Goal: Register for event/course

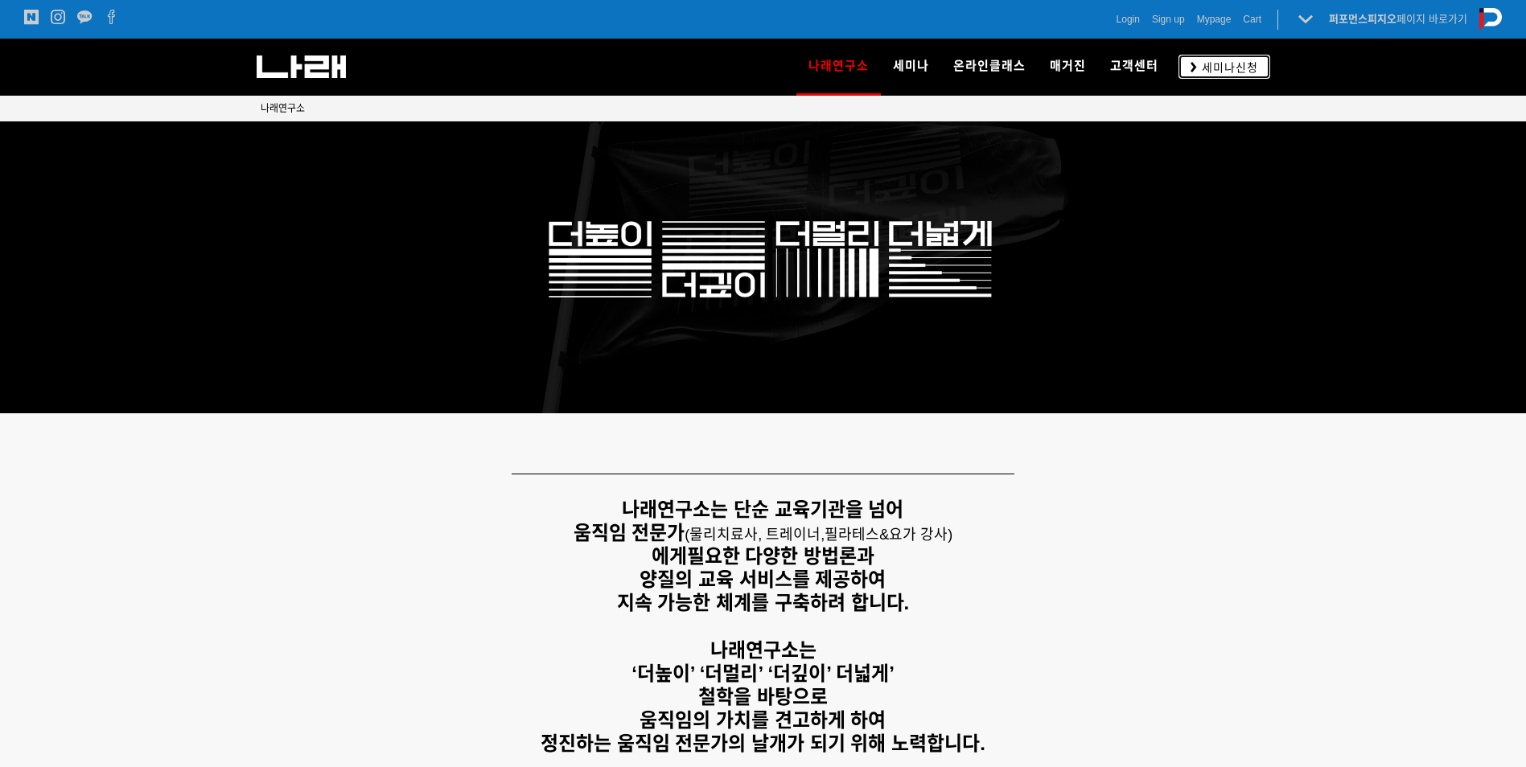
click at [1194, 59] on link "세미나신청" at bounding box center [1225, 66] width 92 height 23
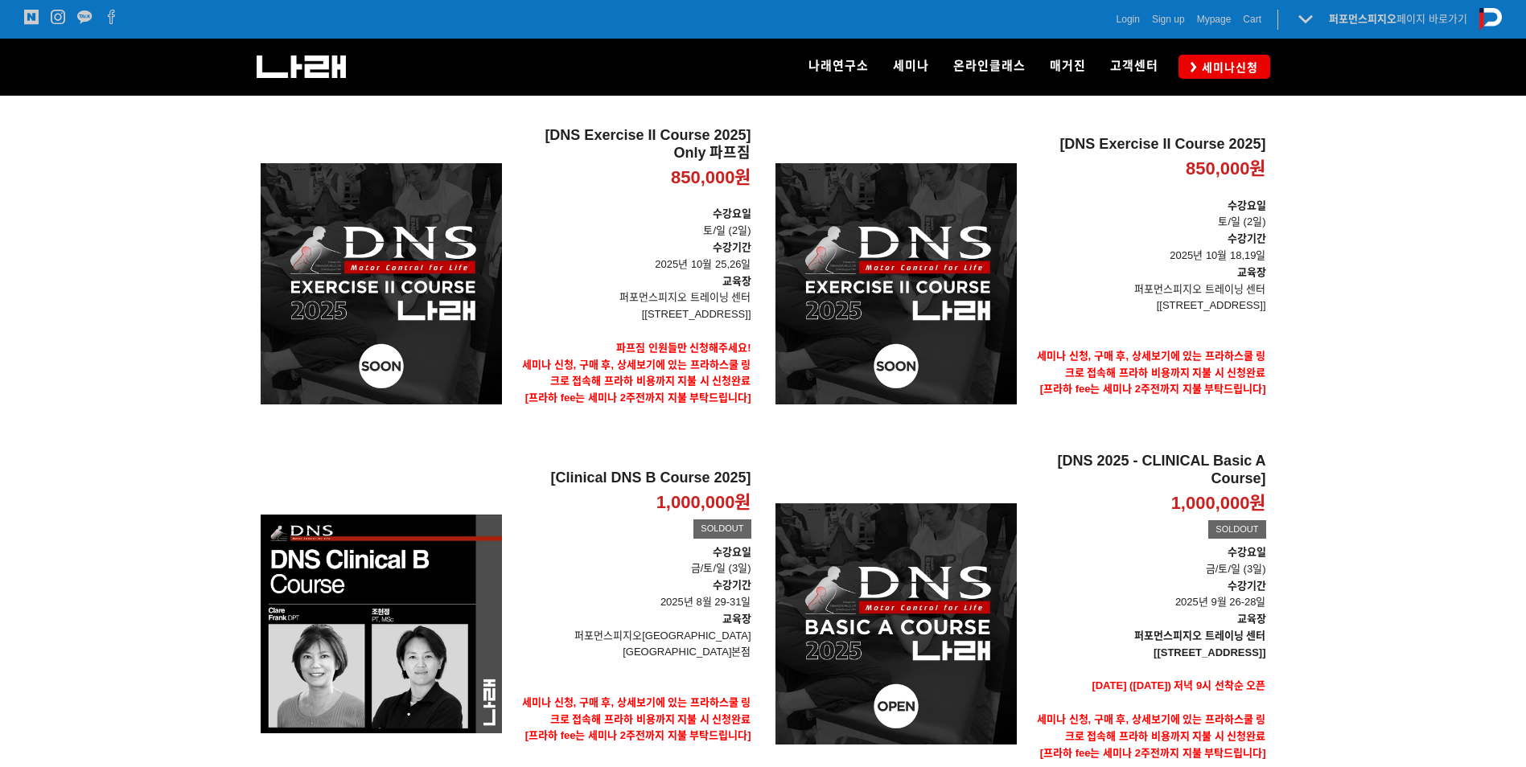
scroll to position [161, 0]
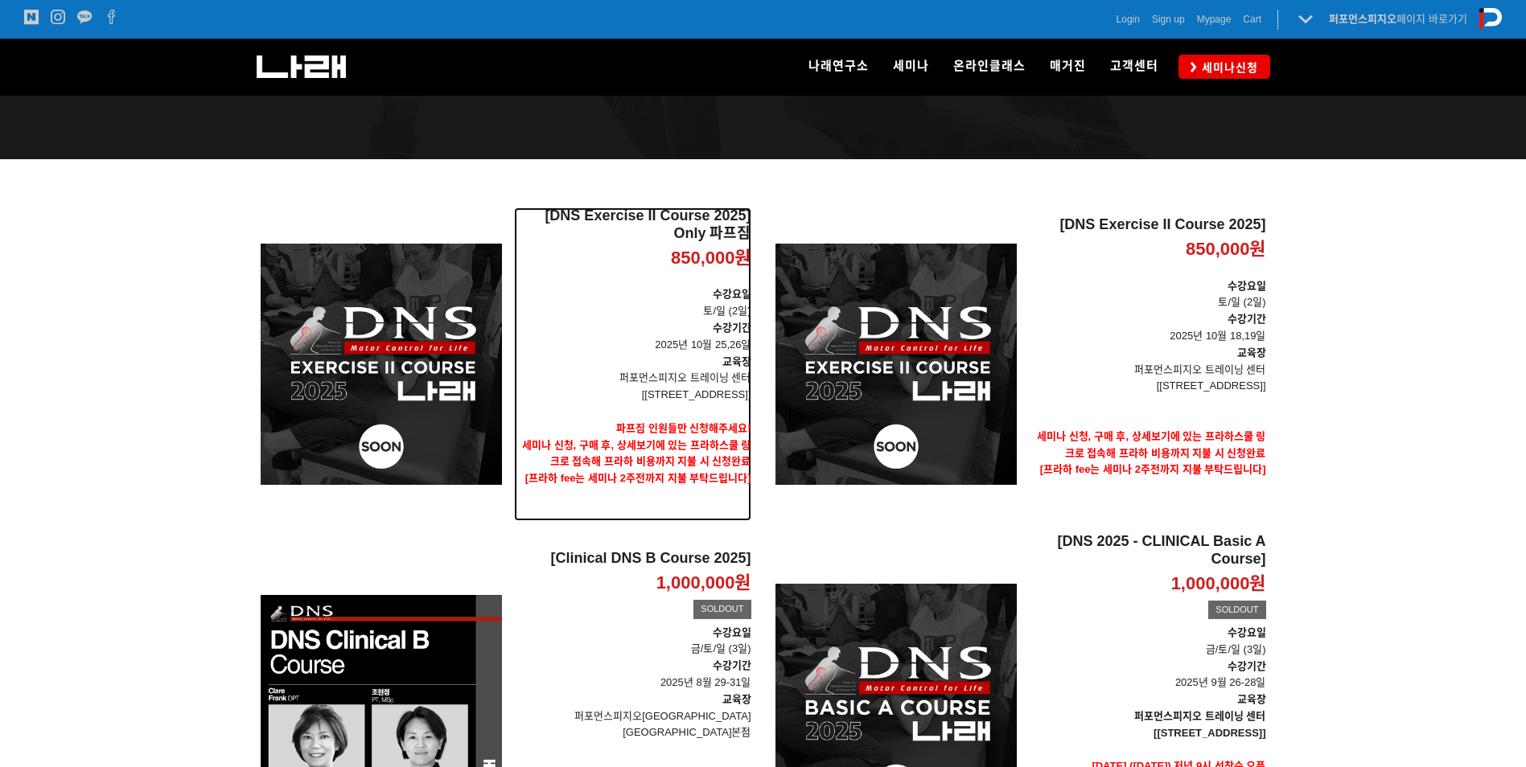
click at [694, 224] on h2 "[DNS Exercise II Course 2025] Only 파프짐" at bounding box center [632, 225] width 237 height 35
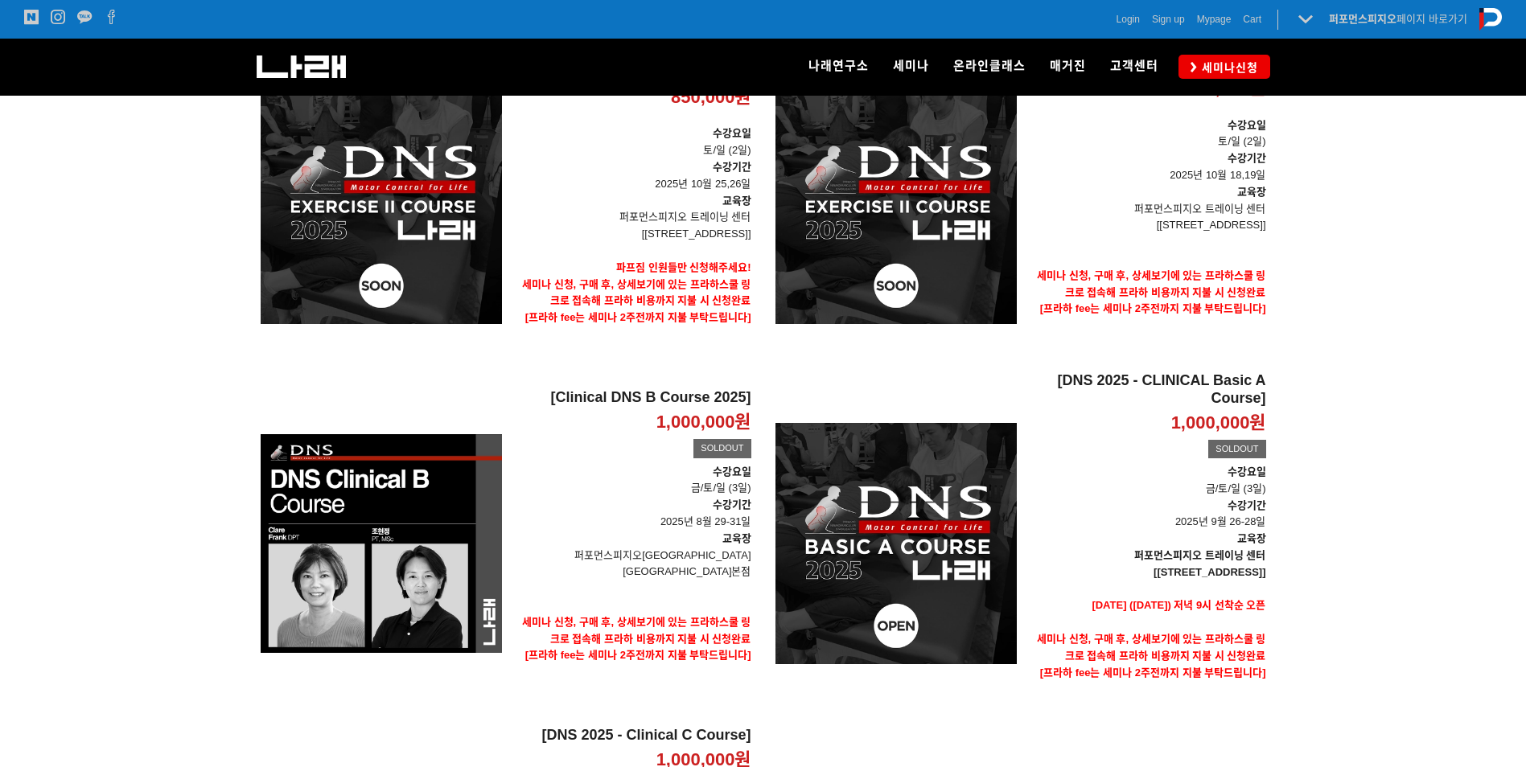
scroll to position [161, 0]
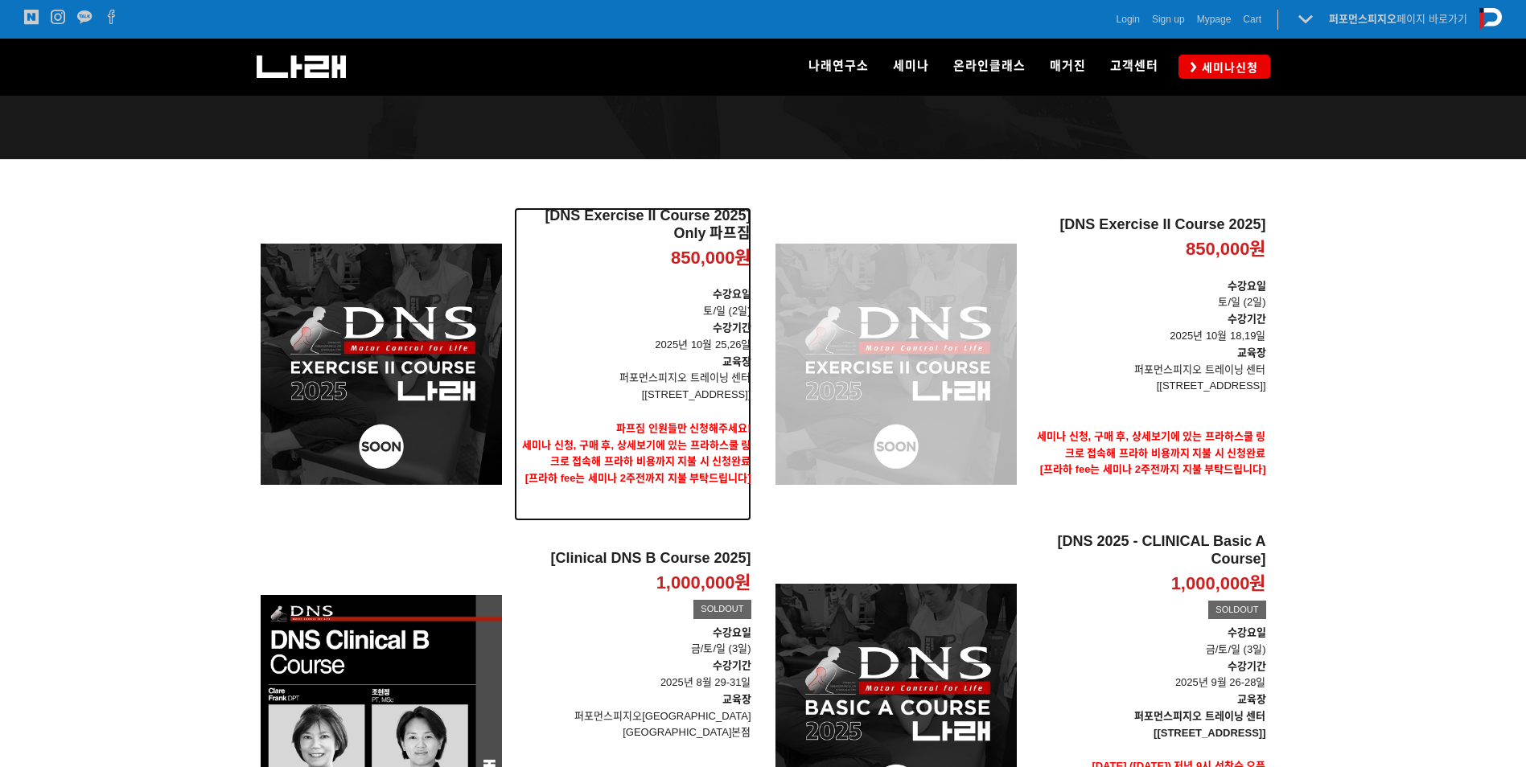
drag, startPoint x: 677, startPoint y: 356, endPoint x: 911, endPoint y: 500, distance: 275.5
click at [677, 356] on p "교육장" at bounding box center [632, 362] width 237 height 17
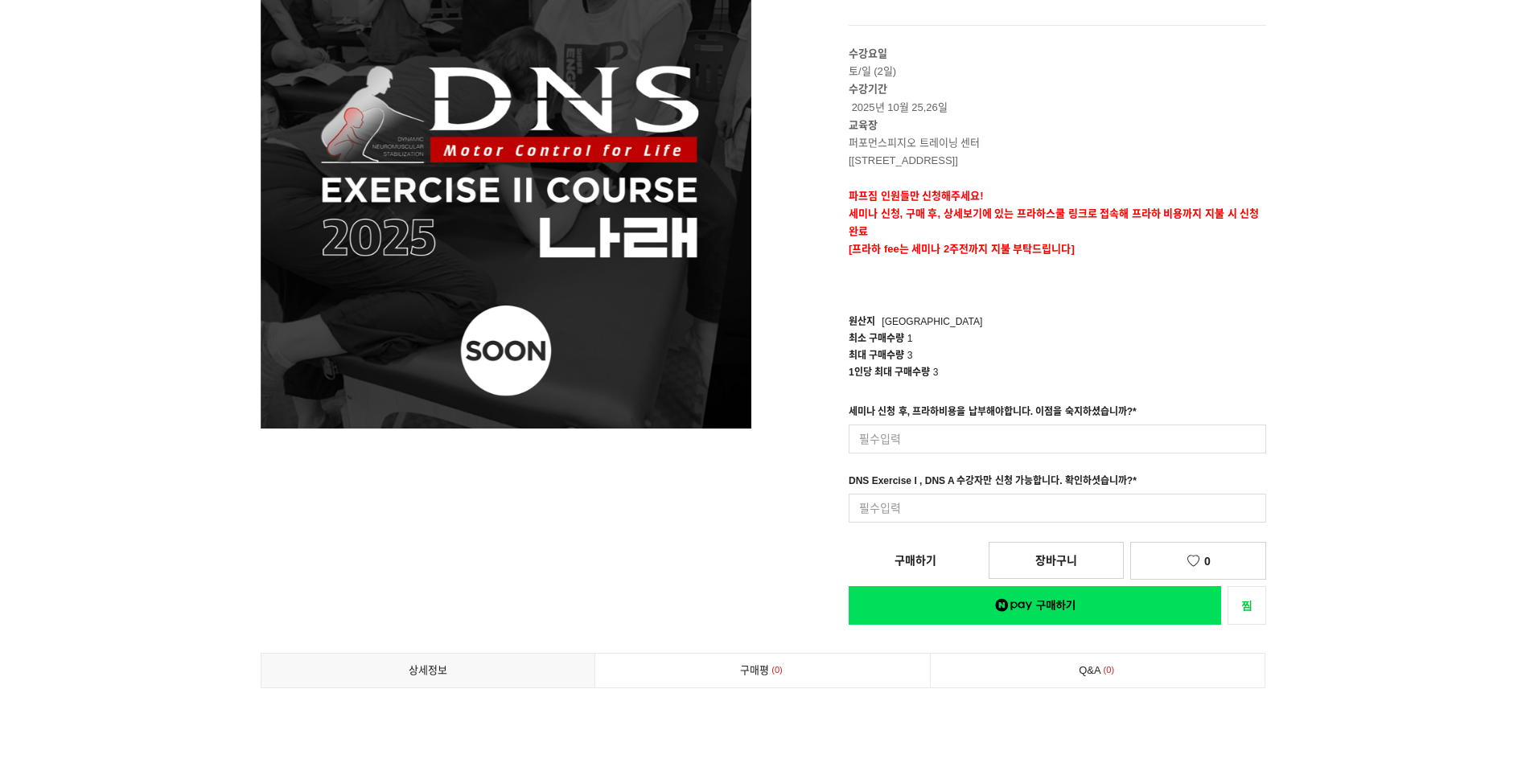
scroll to position [80, 0]
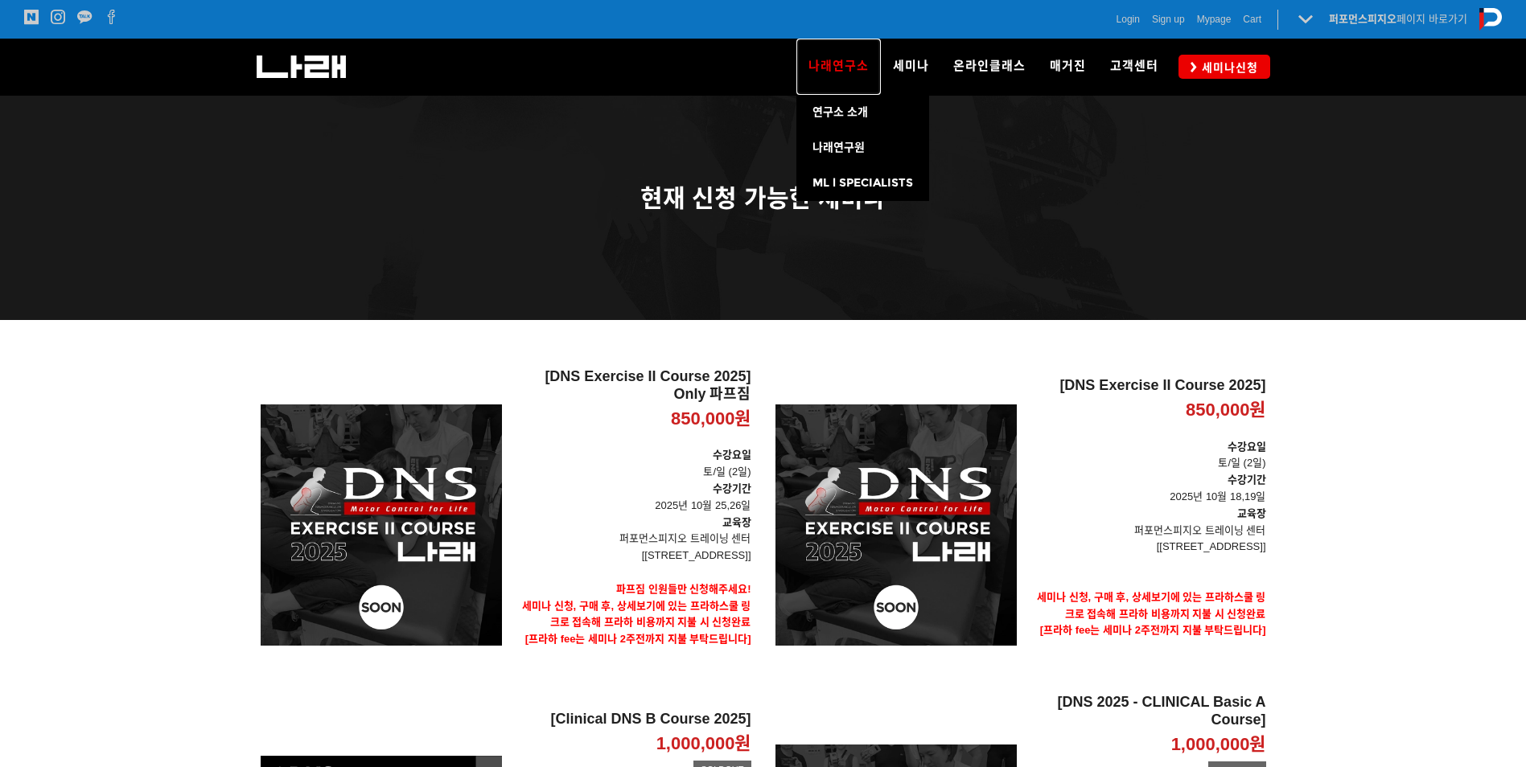
click at [805, 60] on link "나래연구소" at bounding box center [838, 67] width 84 height 56
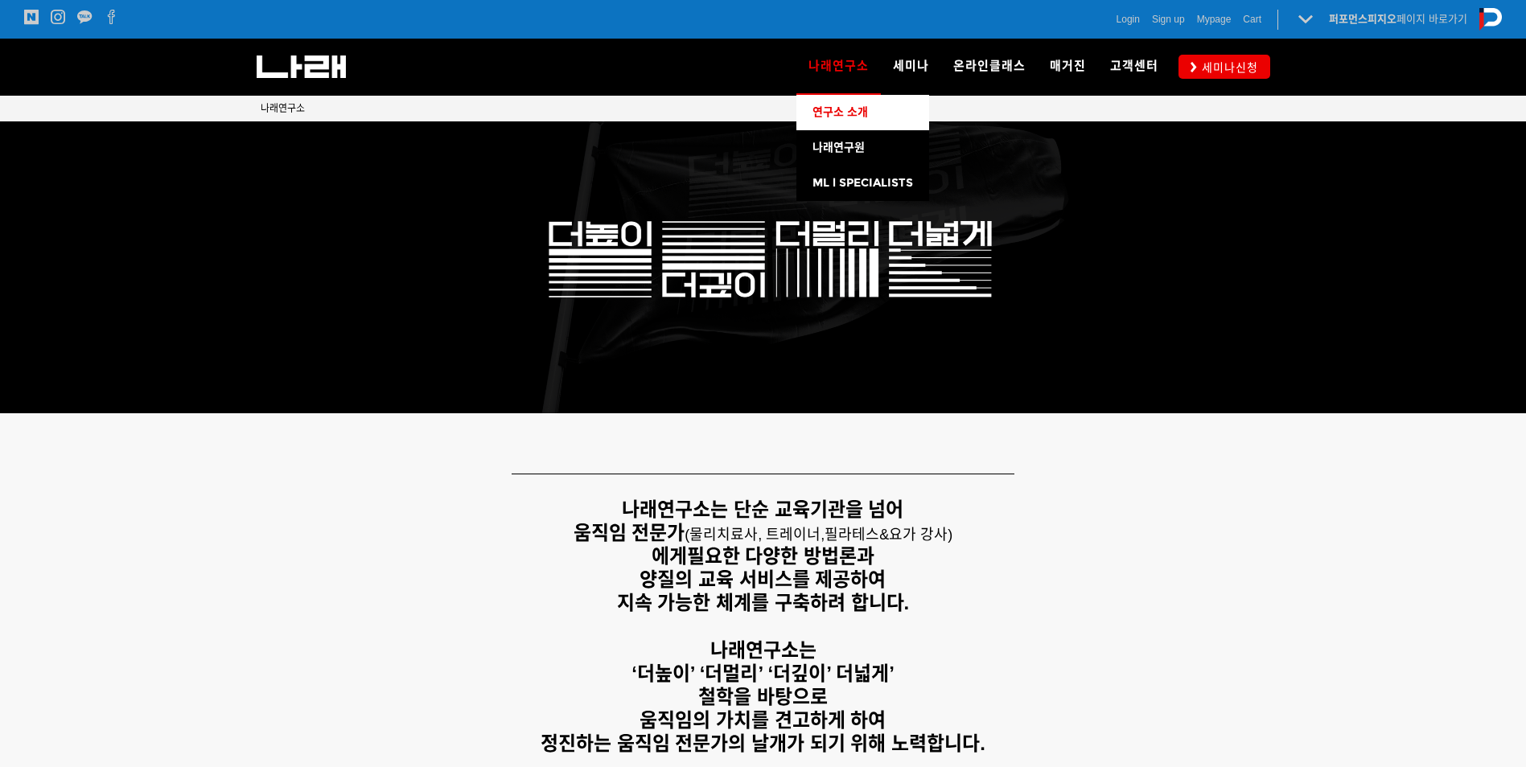
click at [833, 123] on link "연구소 소개" at bounding box center [862, 112] width 133 height 35
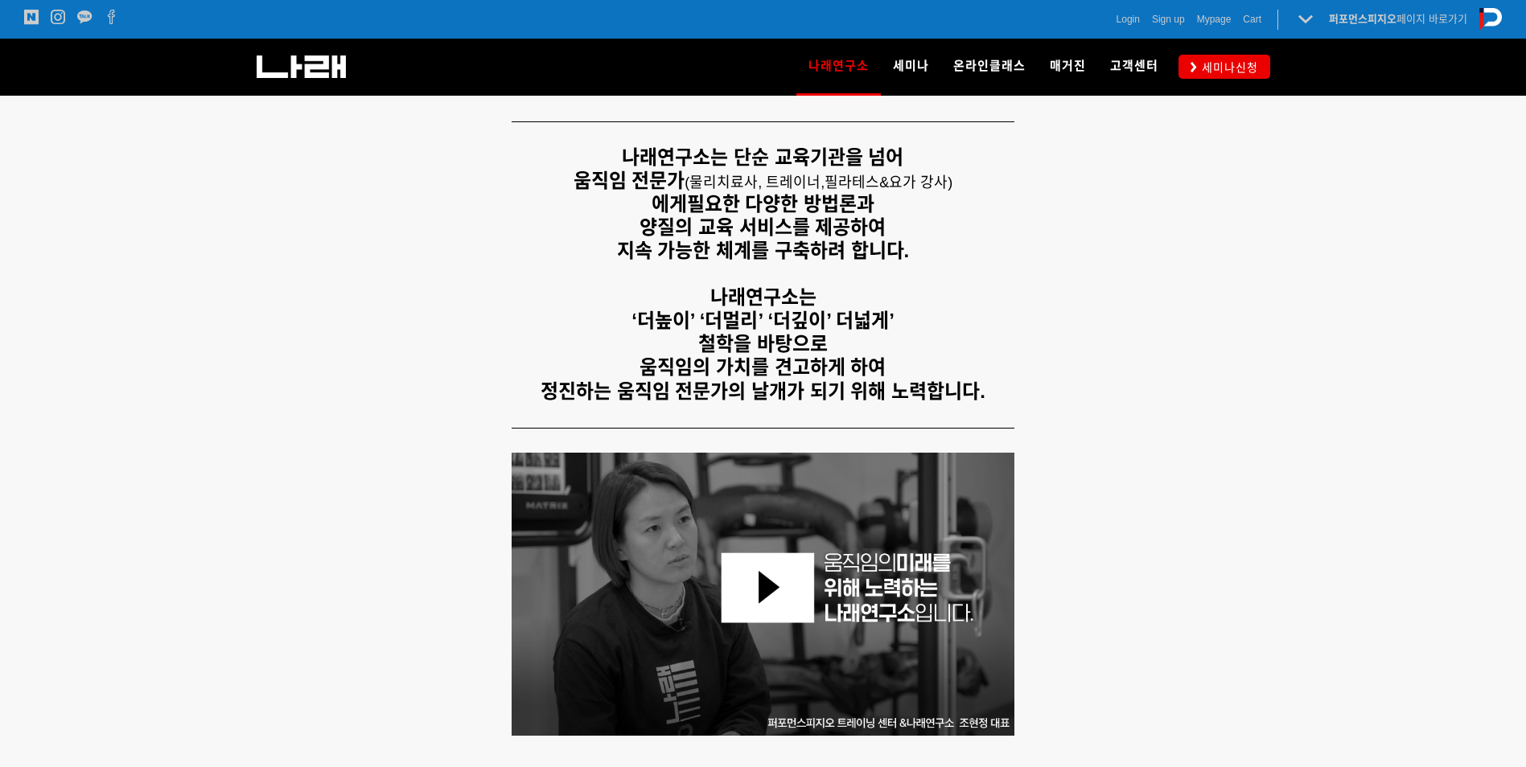
scroll to position [241, 0]
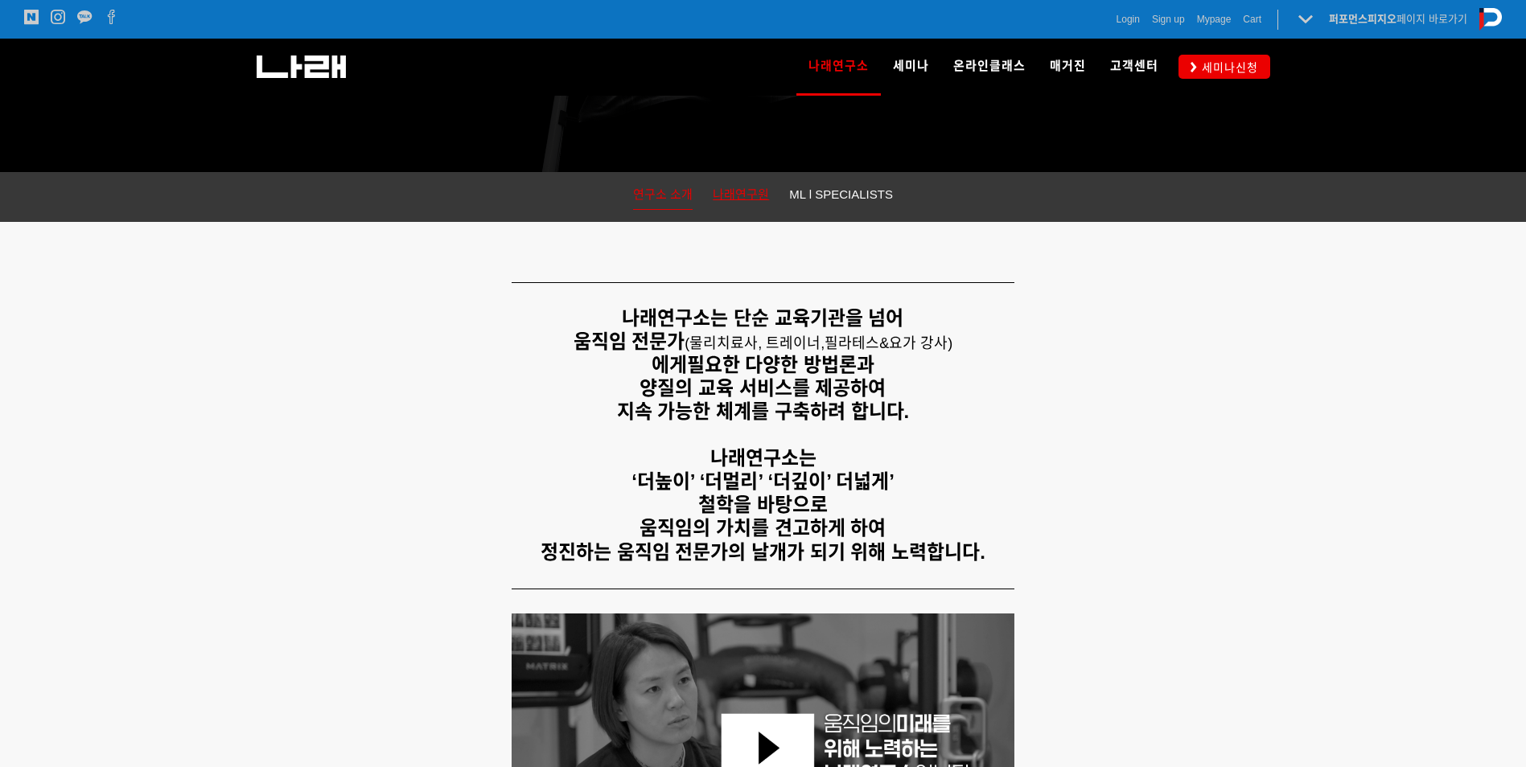
click at [767, 194] on span "나래연구원" at bounding box center [741, 194] width 56 height 14
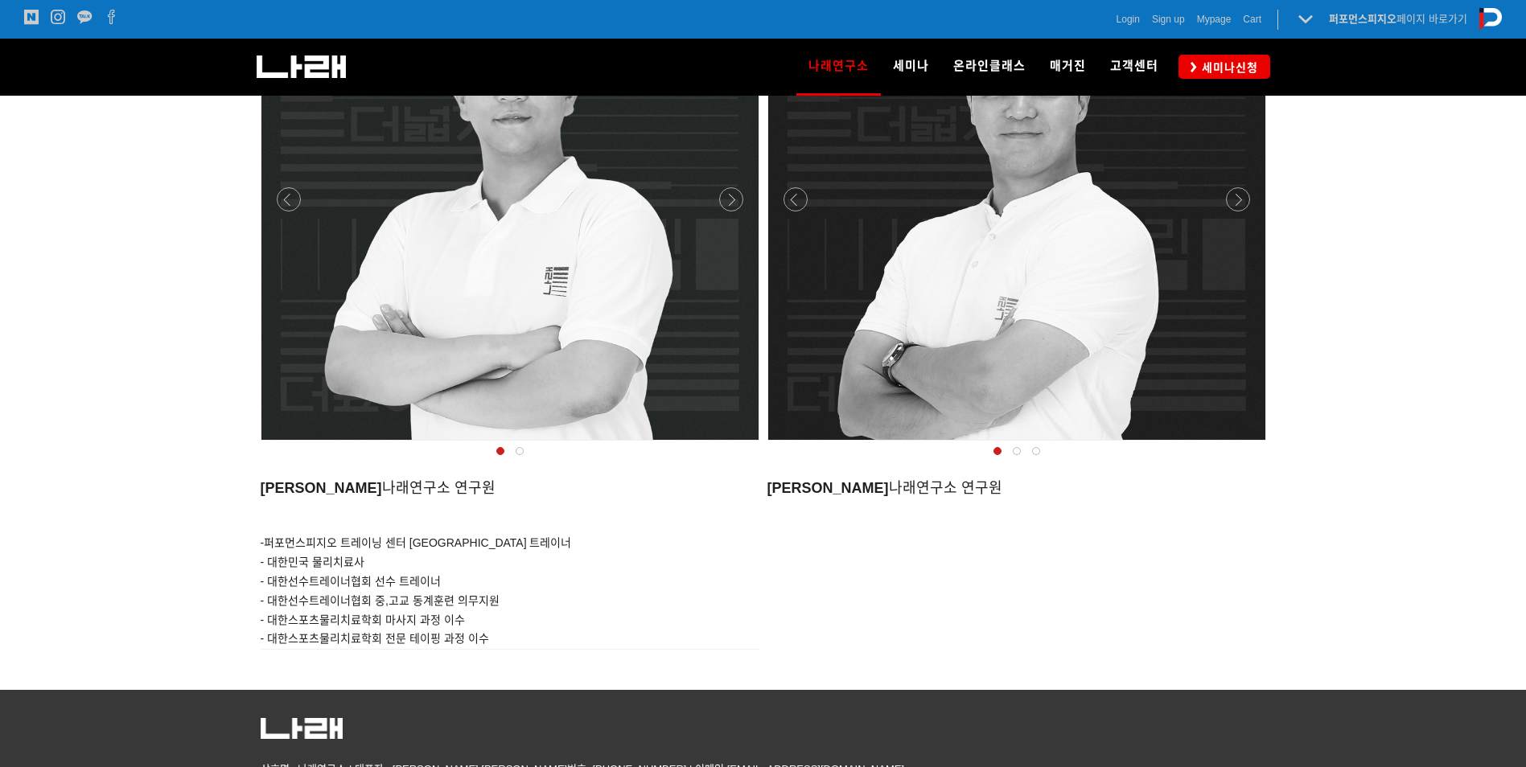
scroll to position [1331, 0]
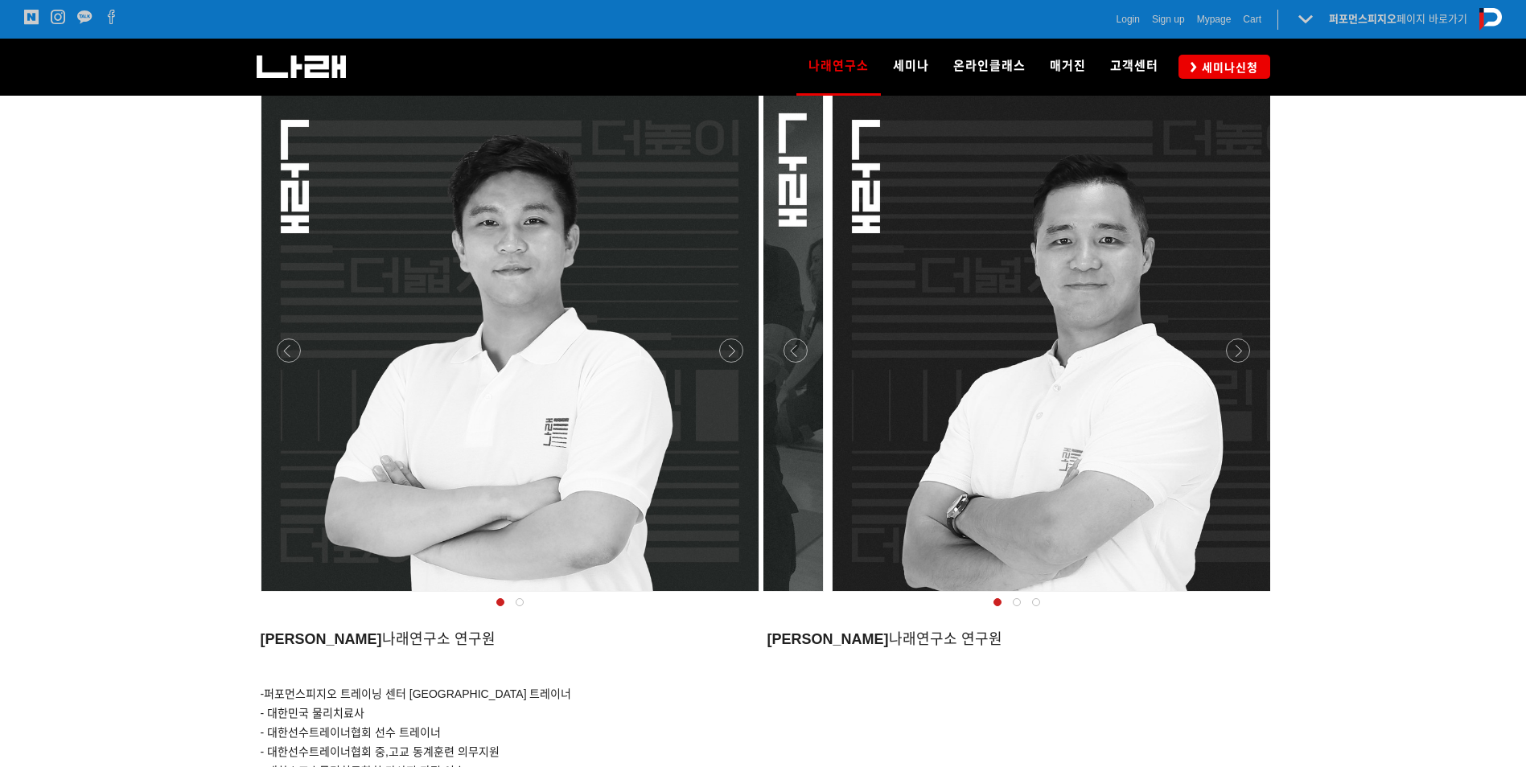
drag, startPoint x: 1175, startPoint y: 365, endPoint x: 1243, endPoint y: 352, distance: 69.7
click at [1243, 352] on div at bounding box center [1016, 350] width 507 height 523
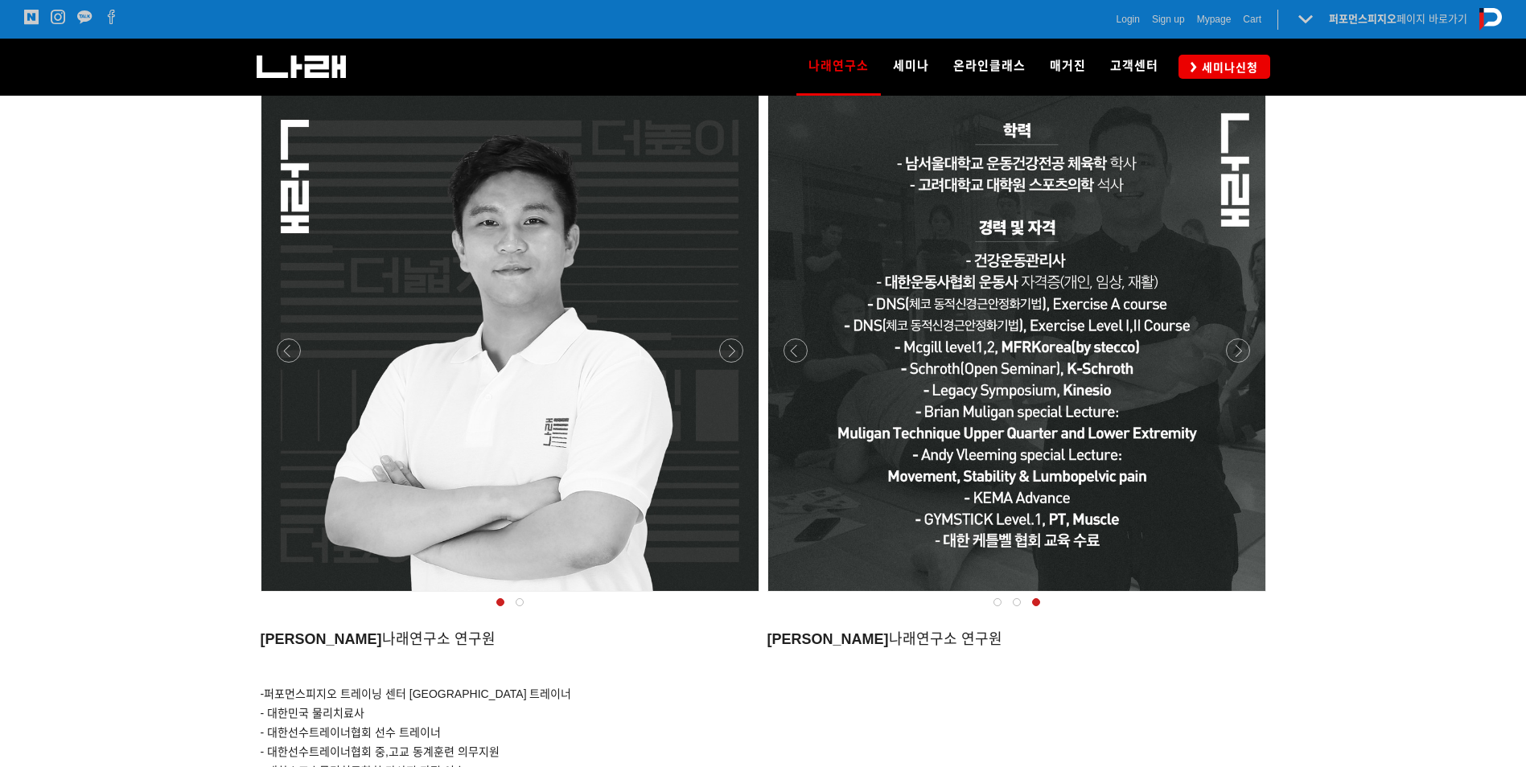
click at [1243, 596] on div at bounding box center [1016, 596] width 507 height 0
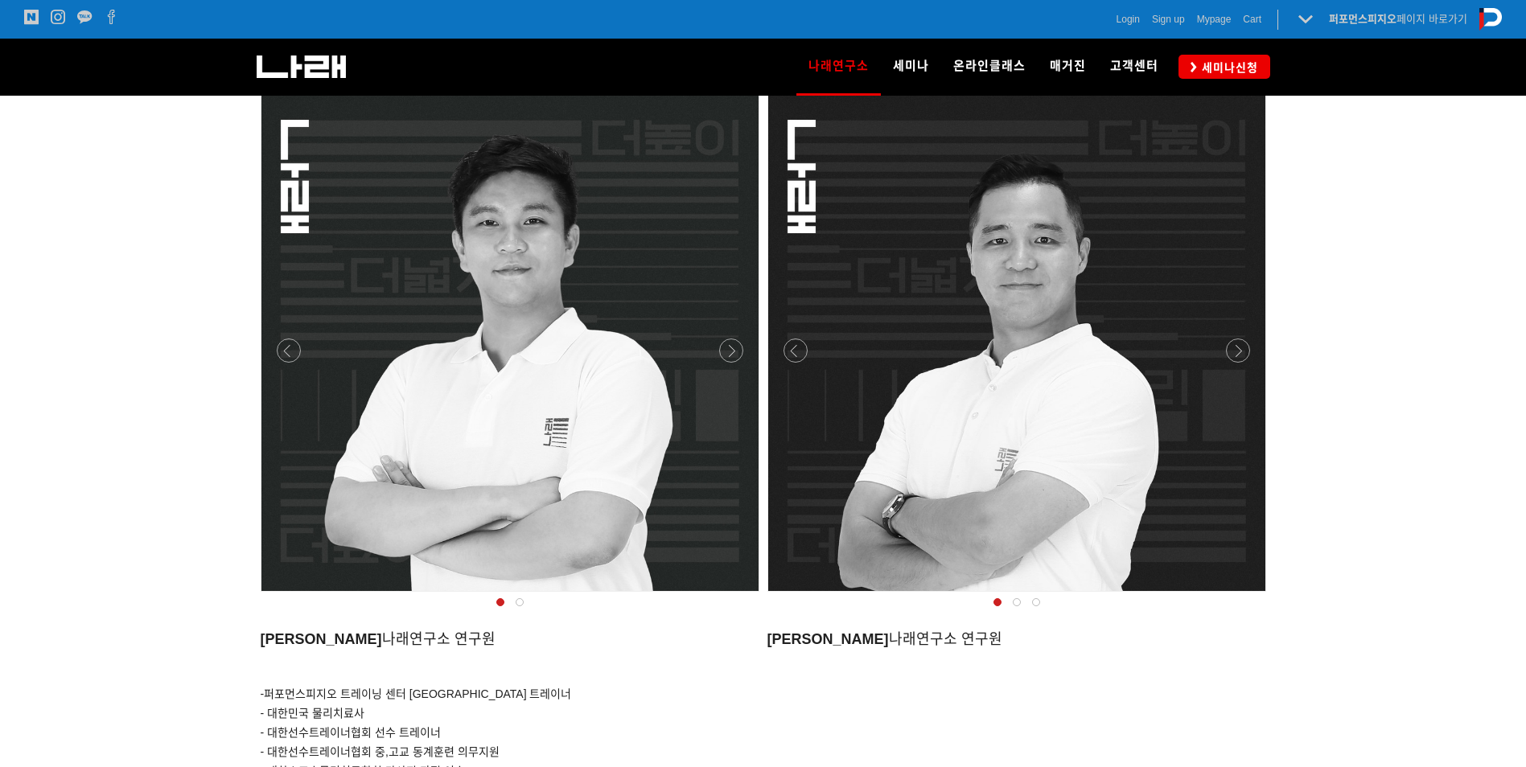
click at [800, 596] on div at bounding box center [1016, 596] width 507 height 0
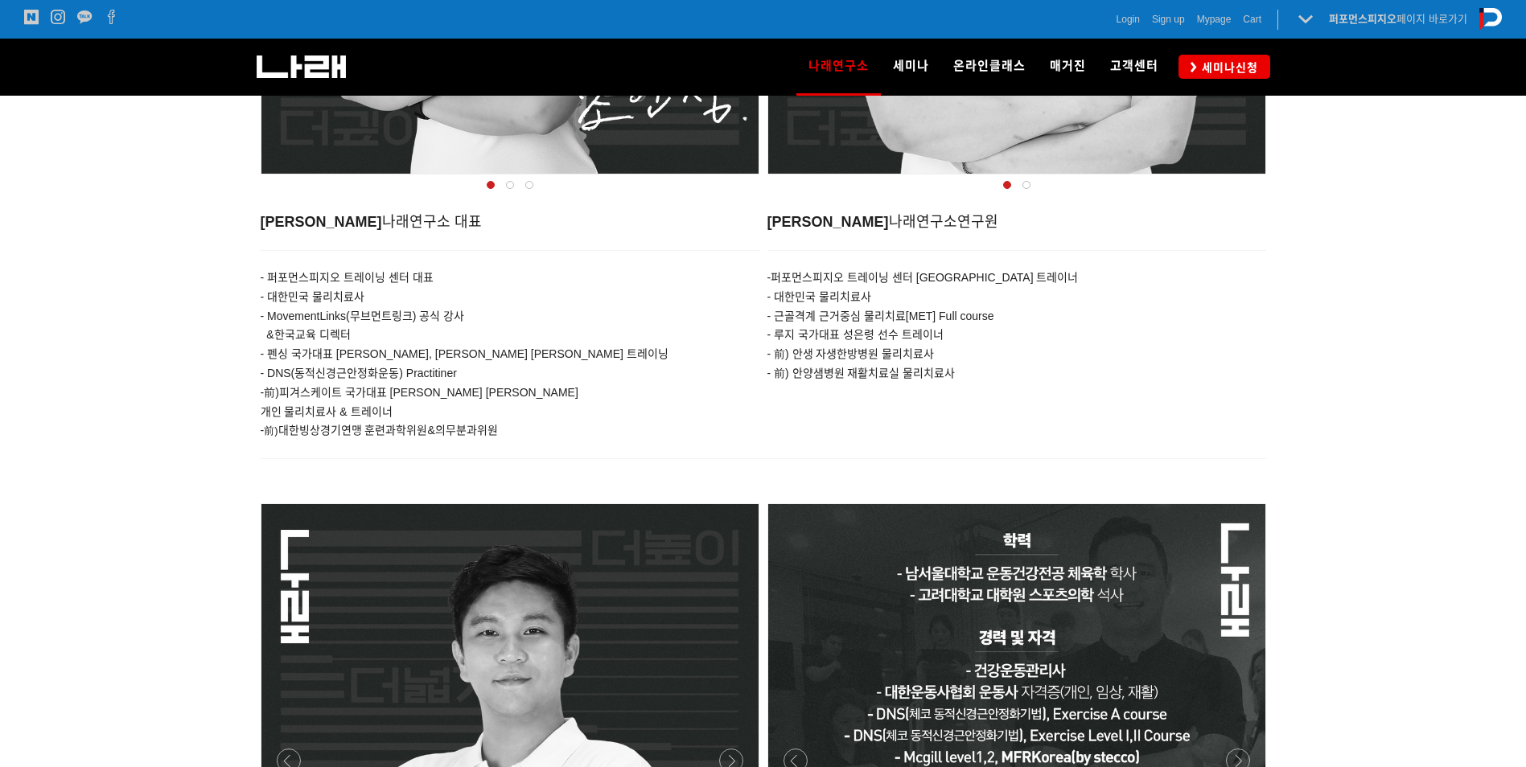
scroll to position [0, 0]
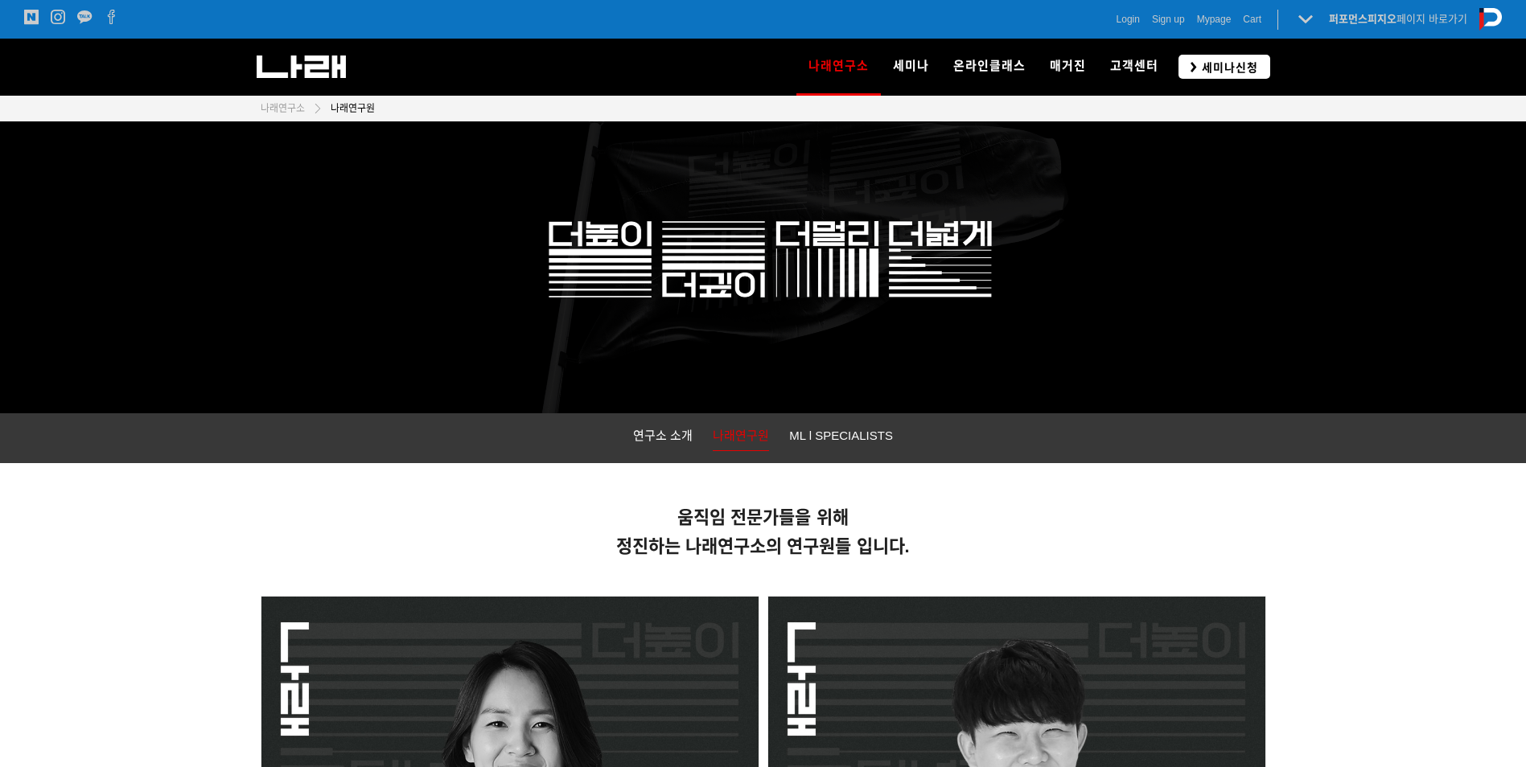
click at [1232, 72] on span "세미나신청" at bounding box center [1227, 68] width 61 height 16
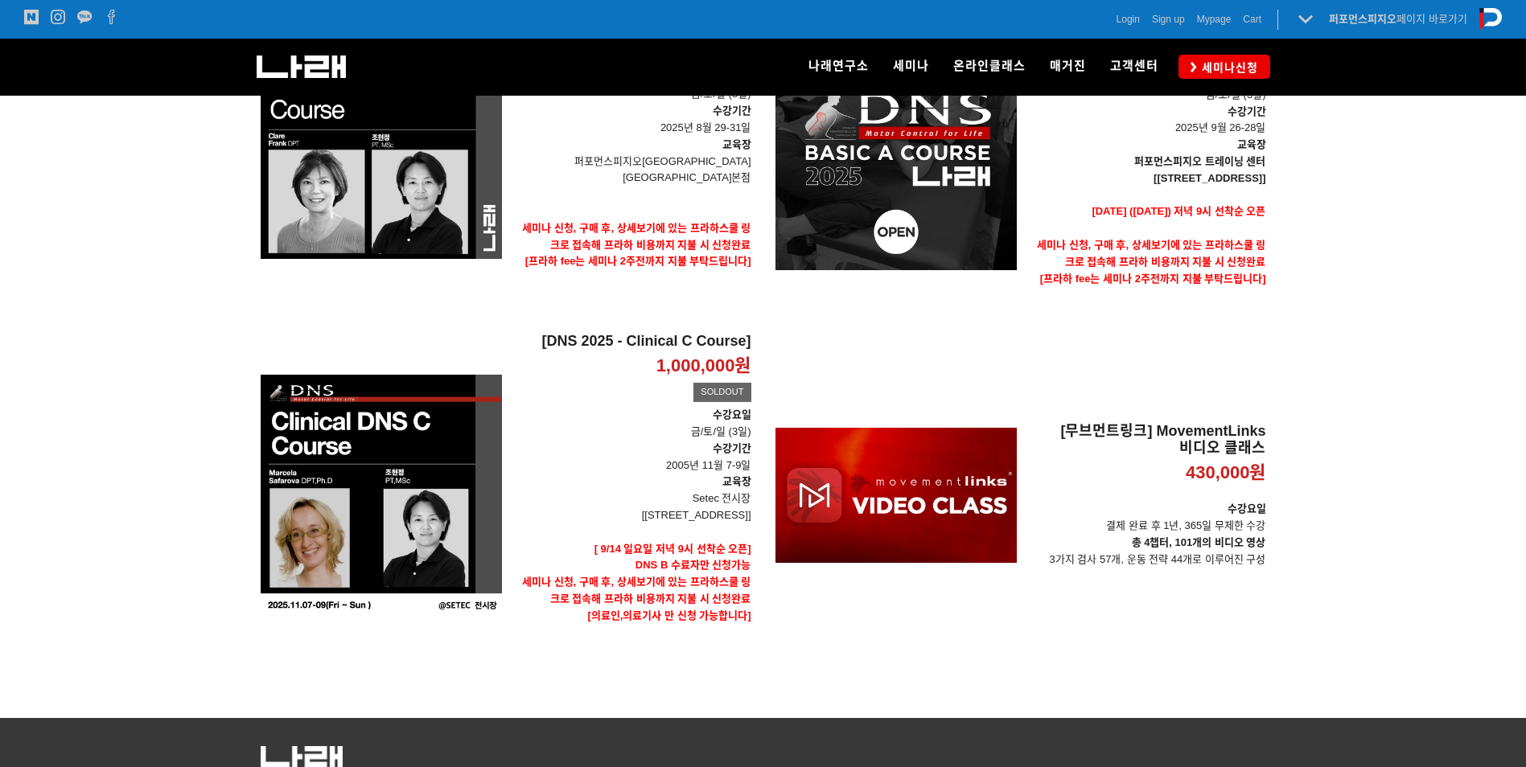
scroll to position [804, 0]
